Goal: Task Accomplishment & Management: Manage account settings

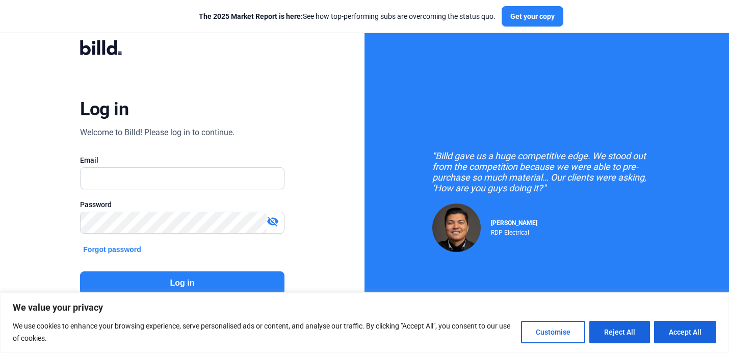
click at [237, 189] on div at bounding box center [182, 178] width 204 height 22
click at [237, 185] on input "text" at bounding box center [182, 178] width 203 height 21
type input "[EMAIL_ADDRESS][DOMAIN_NAME]"
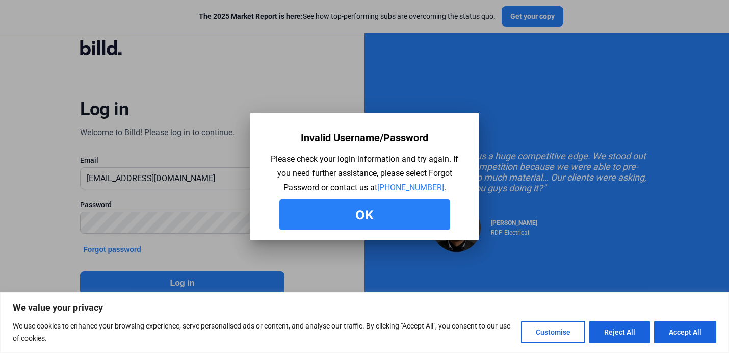
click at [392, 214] on button "Ok" at bounding box center [365, 214] width 171 height 31
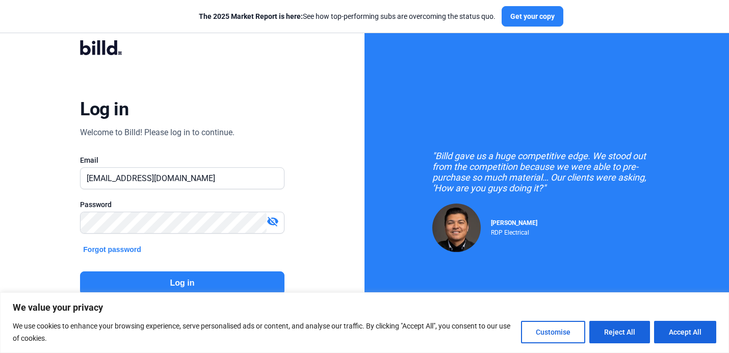
scroll to position [49, 0]
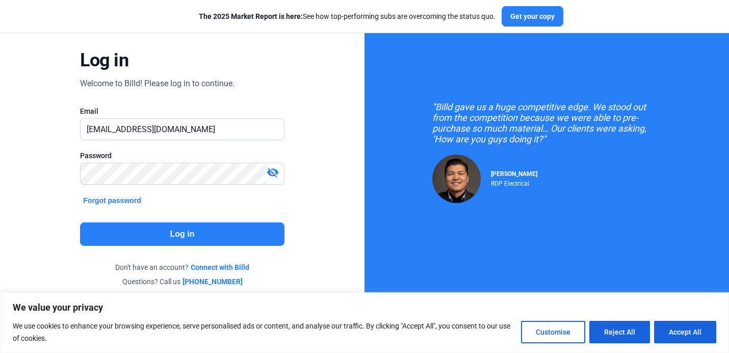
click at [272, 172] on mat-icon "visibility_off" at bounding box center [273, 172] width 12 height 12
click at [331, 194] on div "Log in Welcome to Billd! Please log in to continue. Email [EMAIL_ADDRESS][DOMAI…" at bounding box center [182, 138] width 365 height 375
click at [0, 160] on div "Log in Welcome to Billd! Please log in to continue. Email [EMAIL_ADDRESS][DOMAI…" at bounding box center [182, 138] width 365 height 375
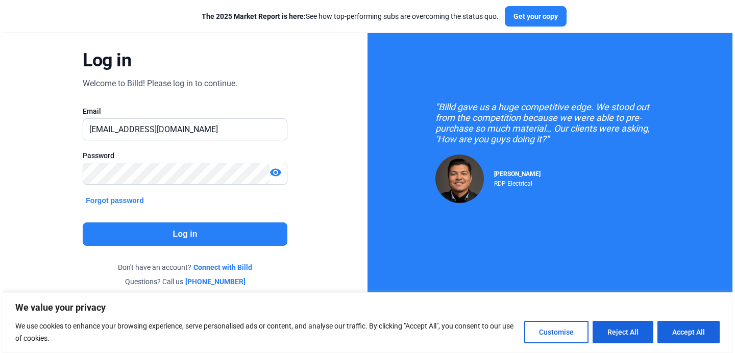
scroll to position [0, 0]
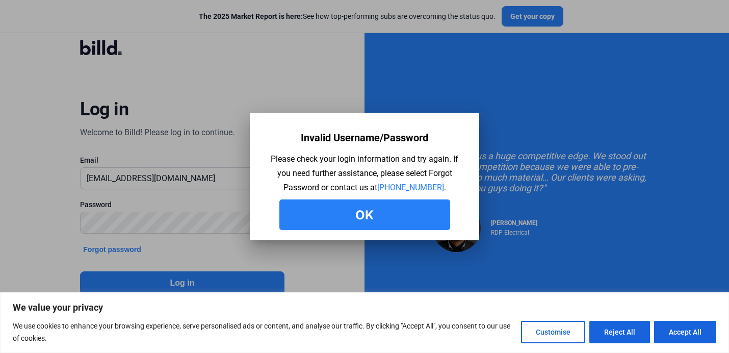
click at [396, 210] on button "Ok" at bounding box center [365, 214] width 171 height 31
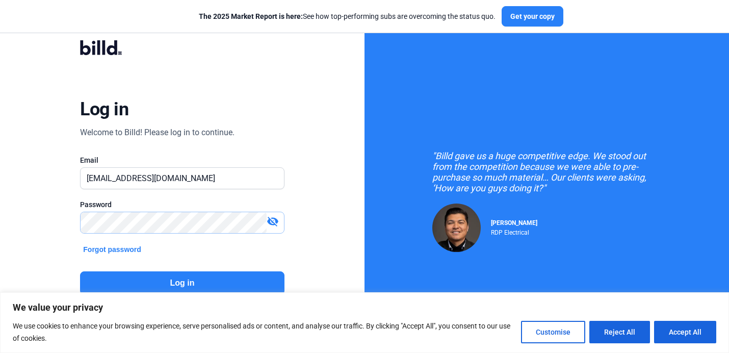
click at [42, 215] on div "Log in Welcome to Billd! Please log in to continue. Email [EMAIL_ADDRESS][DOMAI…" at bounding box center [182, 187] width 365 height 375
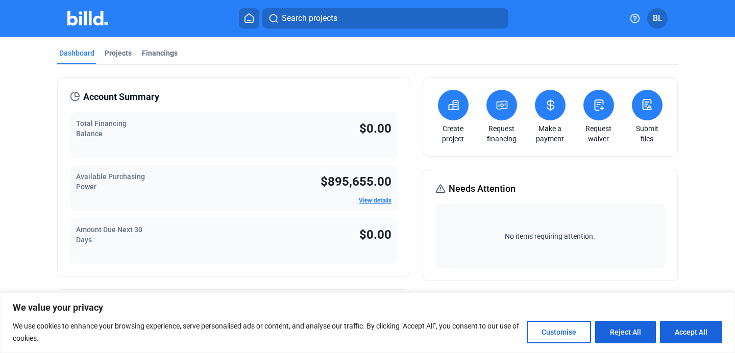
click at [659, 15] on span "BL" at bounding box center [657, 18] width 10 height 12
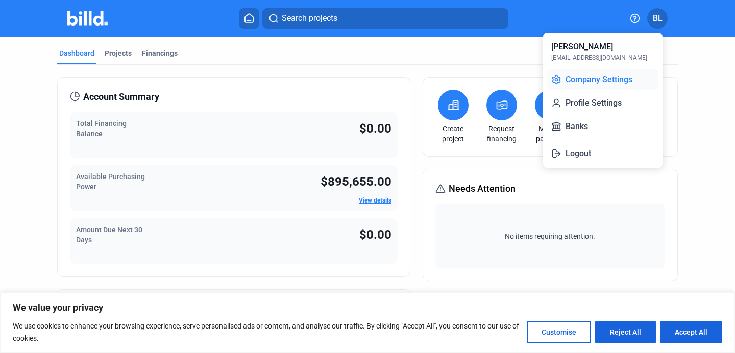
click at [624, 78] on button "Company Settings" at bounding box center [602, 79] width 111 height 20
